Goal: Navigation & Orientation: Find specific page/section

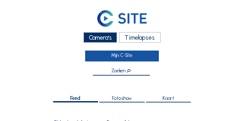
click at [104, 56] on link "Mijn C-Site" at bounding box center [121, 56] width 73 height 11
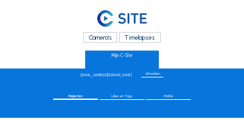
click at [38, 22] on link at bounding box center [122, 19] width 183 height 21
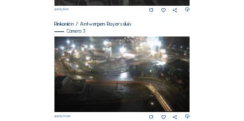
scroll to position [428, 0]
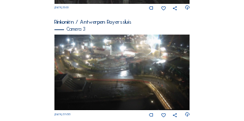
click at [92, 58] on img at bounding box center [121, 73] width 135 height 76
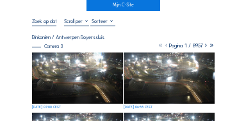
scroll to position [51, 0]
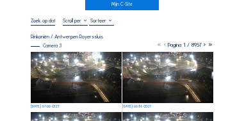
click at [88, 80] on img at bounding box center [76, 77] width 91 height 51
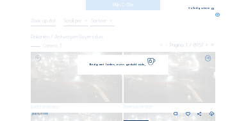
click at [88, 80] on img at bounding box center [123, 61] width 172 height 97
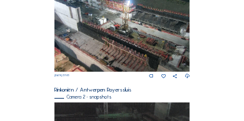
scroll to position [238, 0]
